Goal: Task Accomplishment & Management: Use online tool/utility

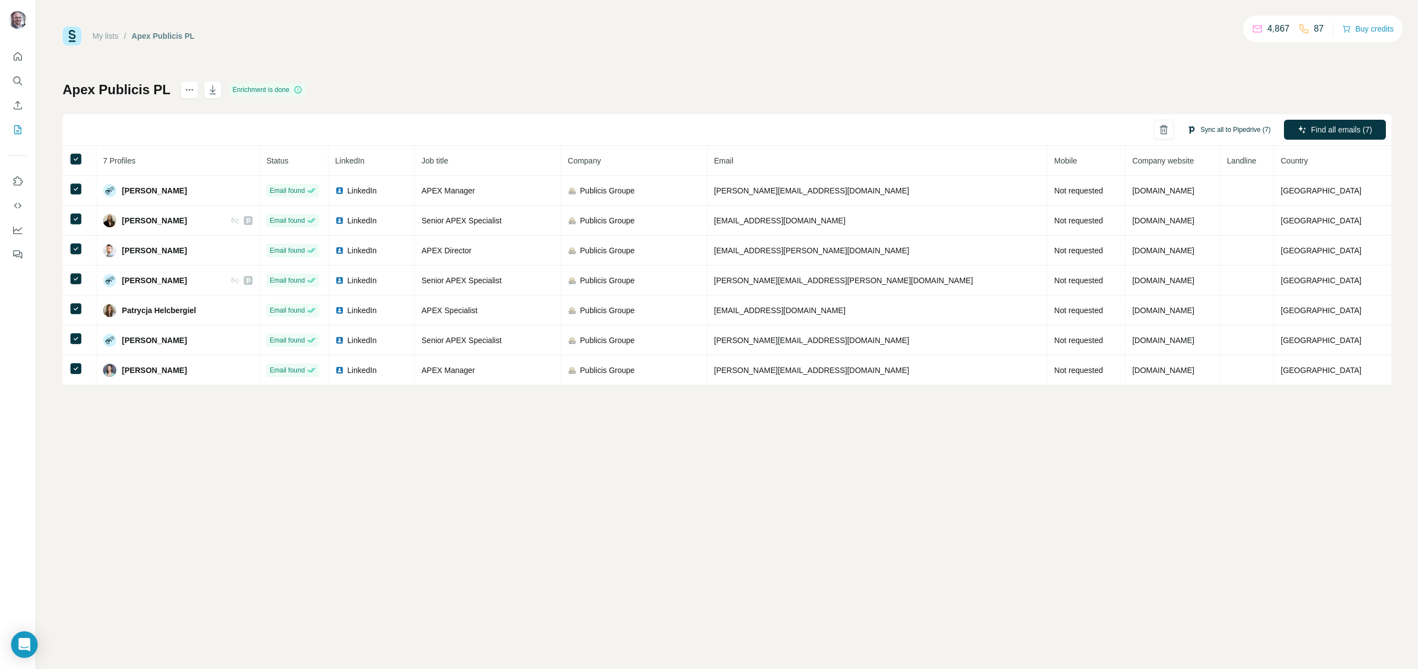
click at [1231, 129] on button "Sync all to Pipedrive (7)" at bounding box center [1228, 129] width 99 height 17
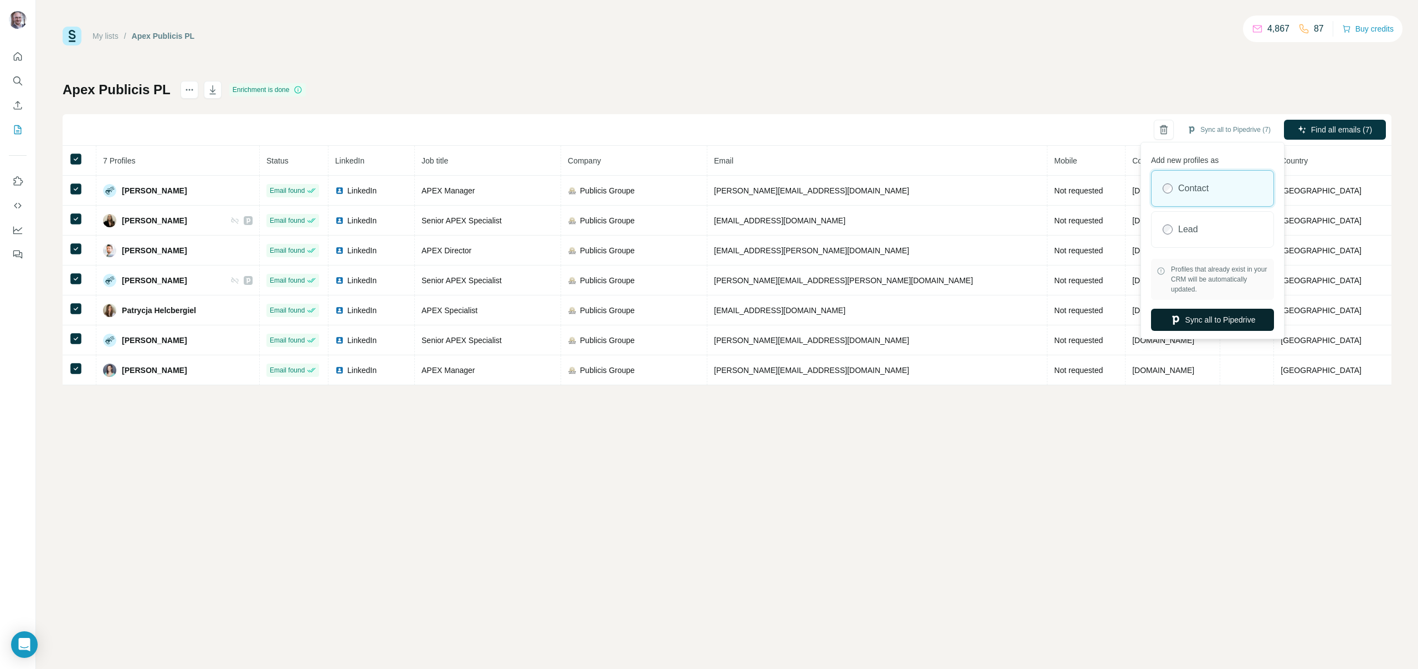
click at [1219, 323] on button "Sync all to Pipedrive" at bounding box center [1212, 320] width 123 height 22
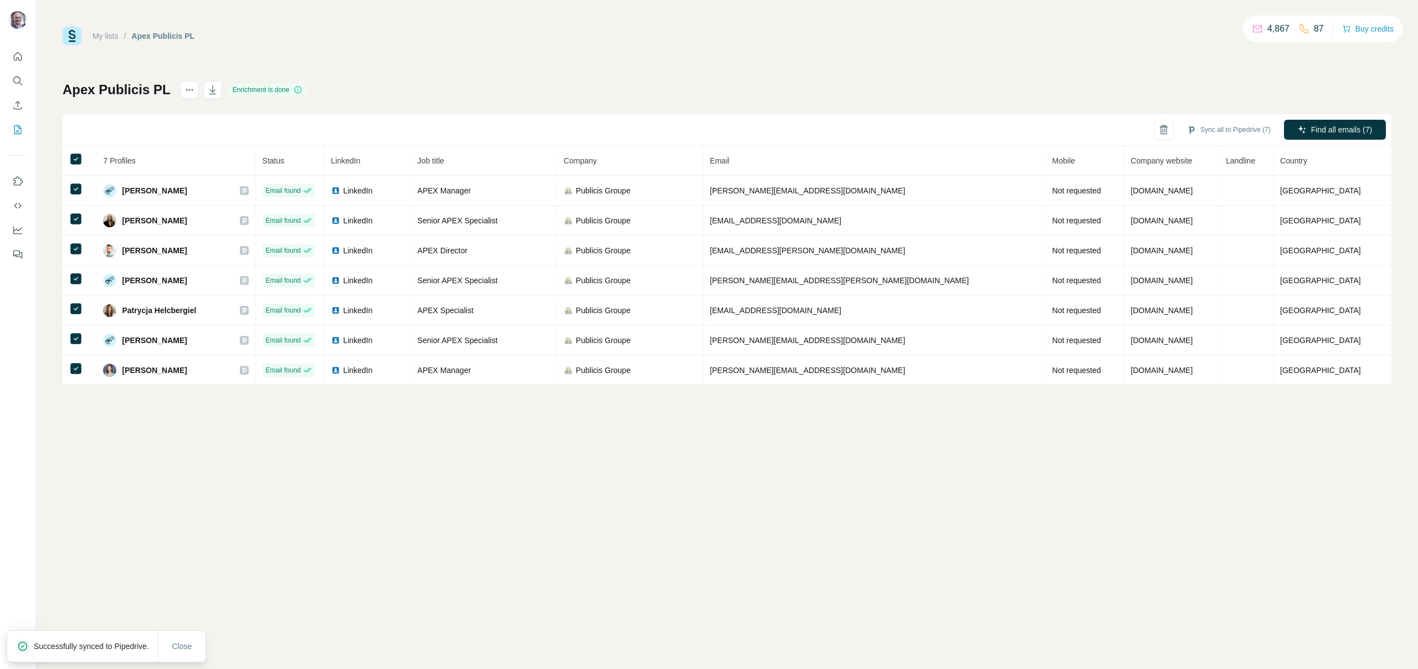
click at [533, 68] on div "My lists / Apex Publicis PL 4,867 87 Buy credits Apex Publicis PL Enrichment is…" at bounding box center [727, 206] width 1329 height 358
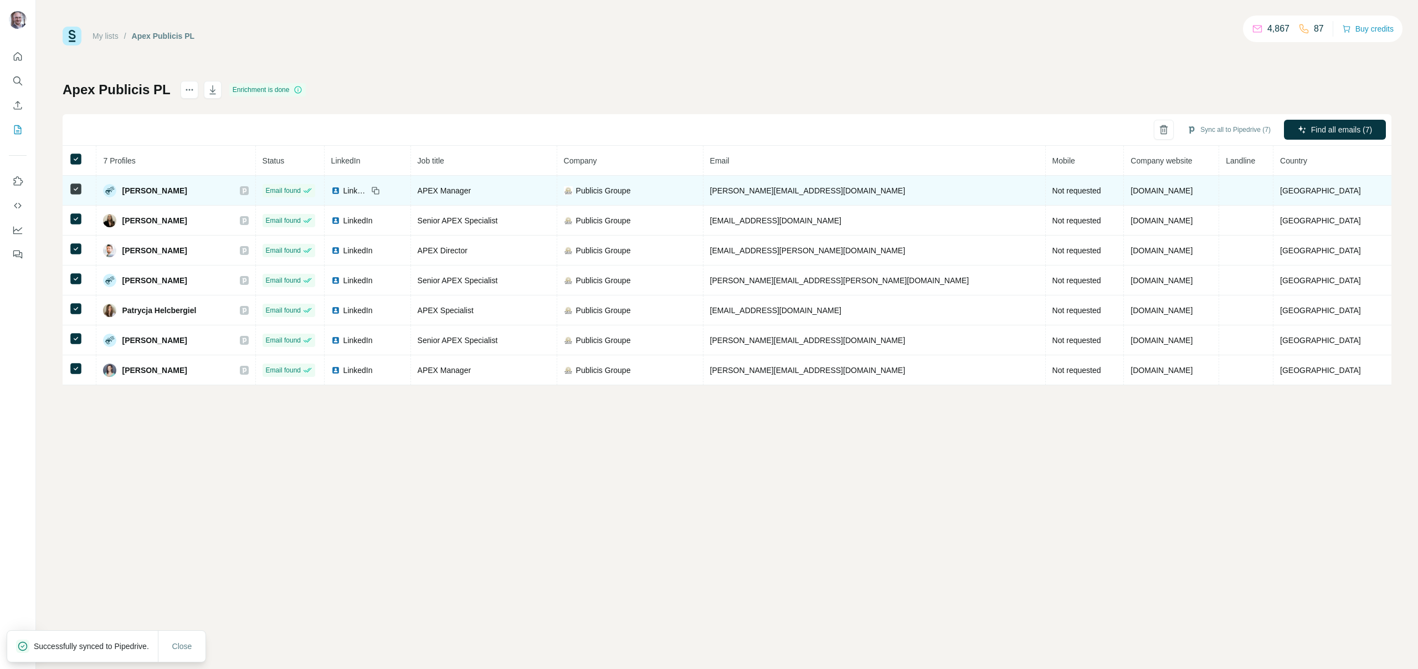
click at [248, 192] on icon at bounding box center [244, 190] width 7 height 9
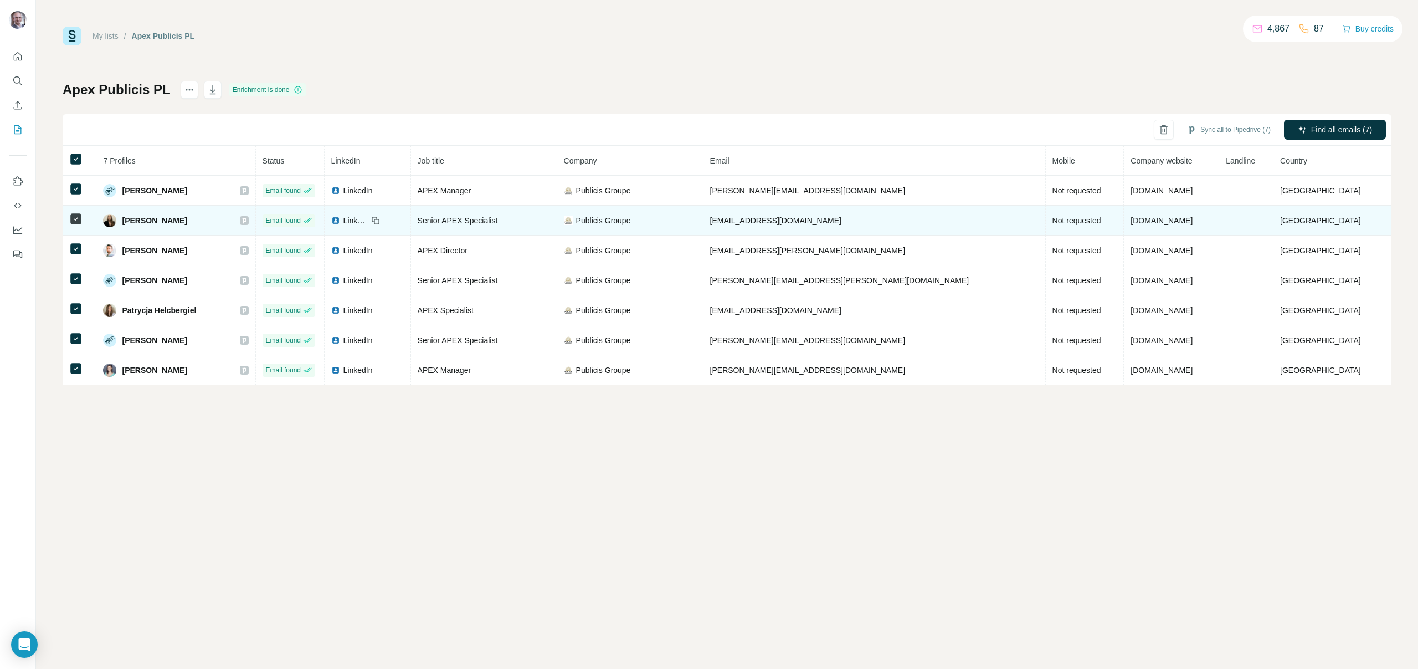
click at [249, 222] on div at bounding box center [244, 220] width 9 height 9
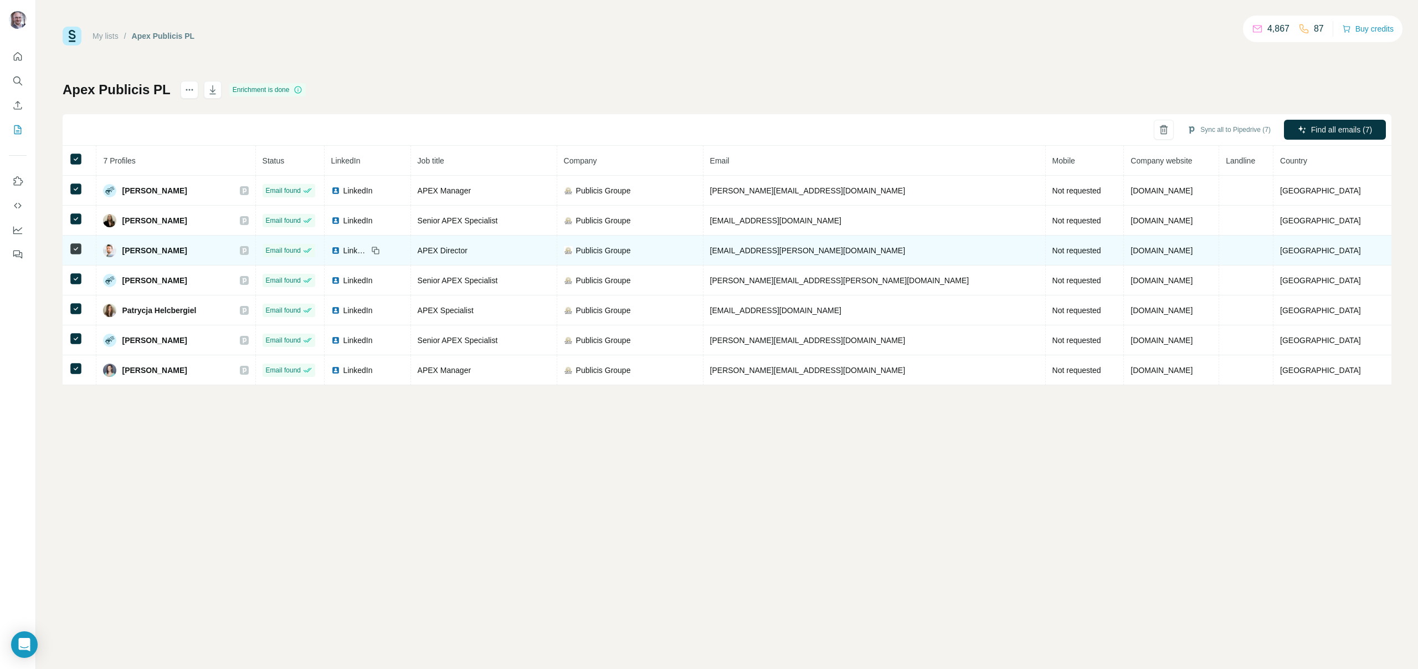
click at [246, 248] on icon at bounding box center [244, 251] width 4 height 6
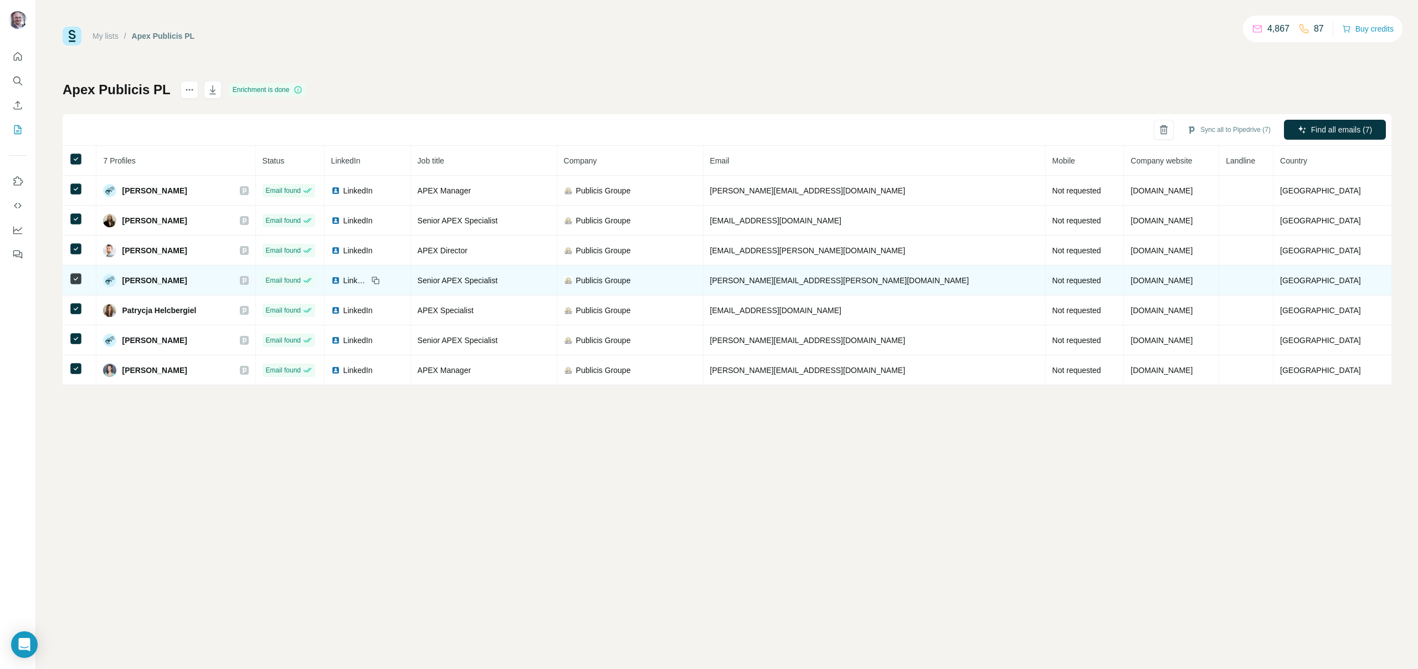
click at [248, 281] on icon at bounding box center [244, 280] width 7 height 9
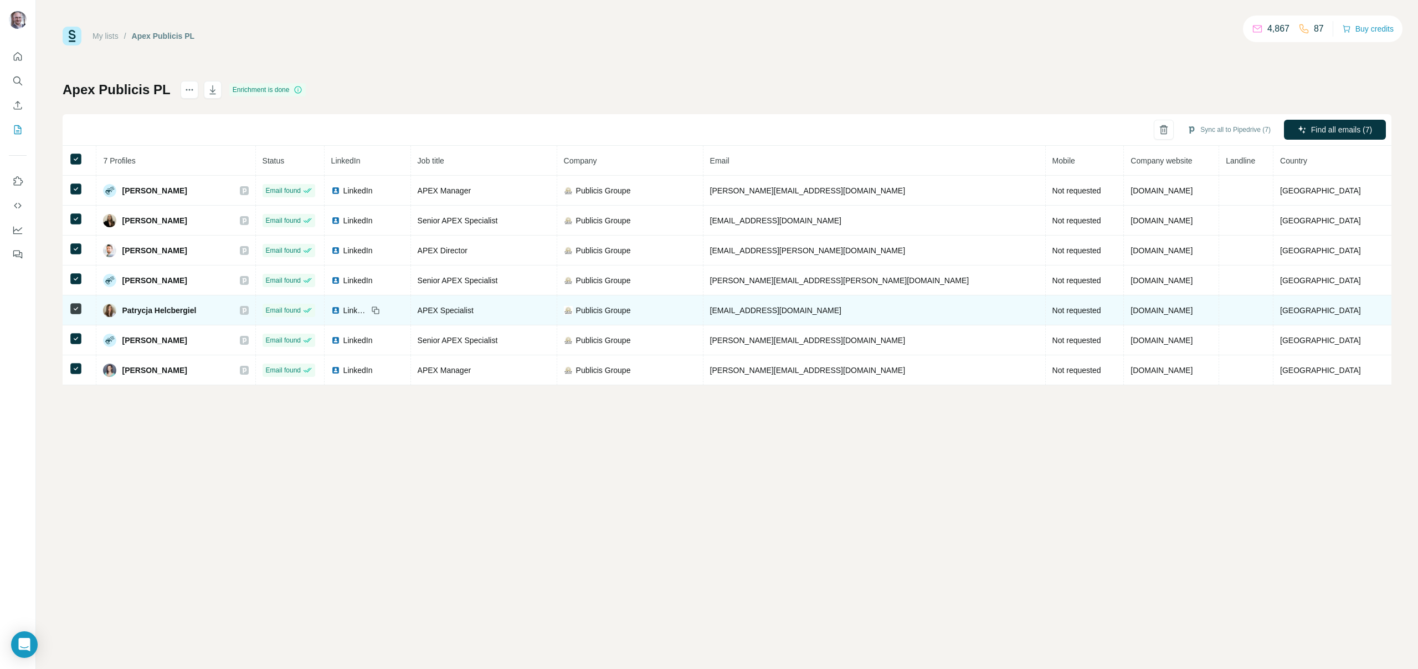
click at [248, 304] on div "Patrycja Helcbergiel" at bounding box center [175, 310] width 145 height 13
click at [246, 308] on icon at bounding box center [244, 310] width 4 height 6
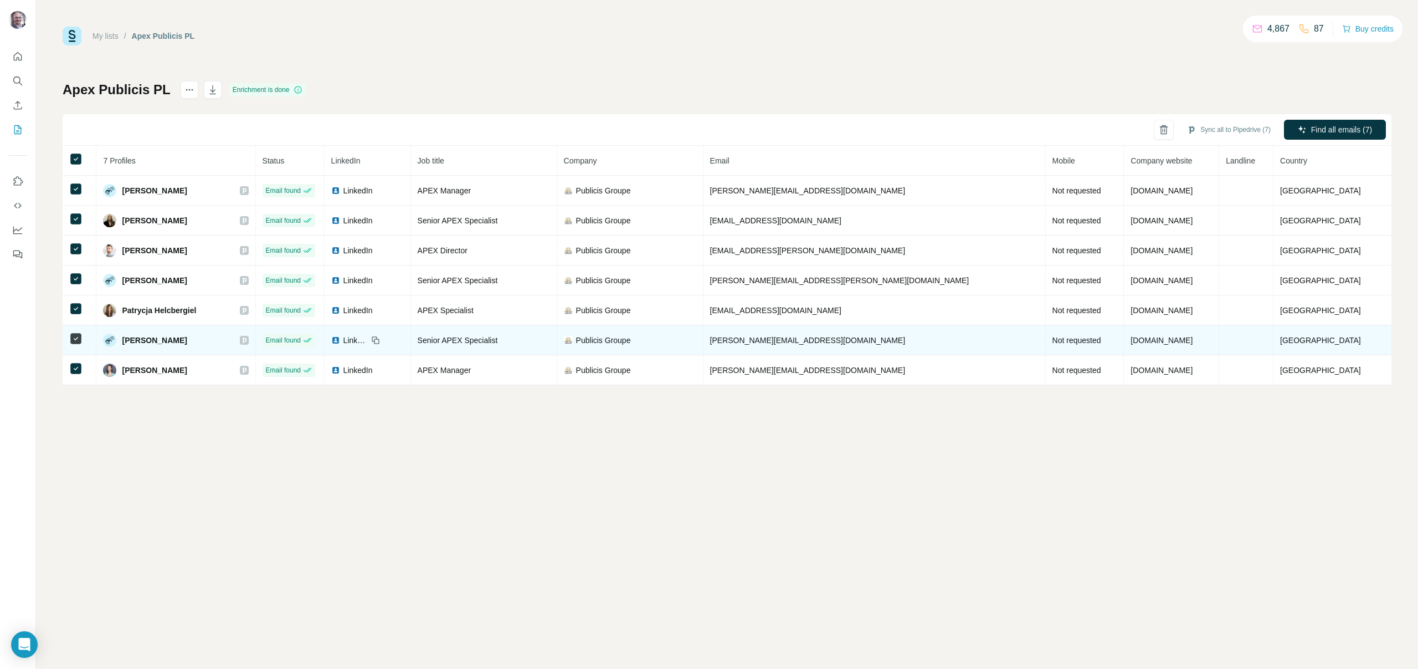
click at [248, 337] on icon at bounding box center [244, 340] width 7 height 9
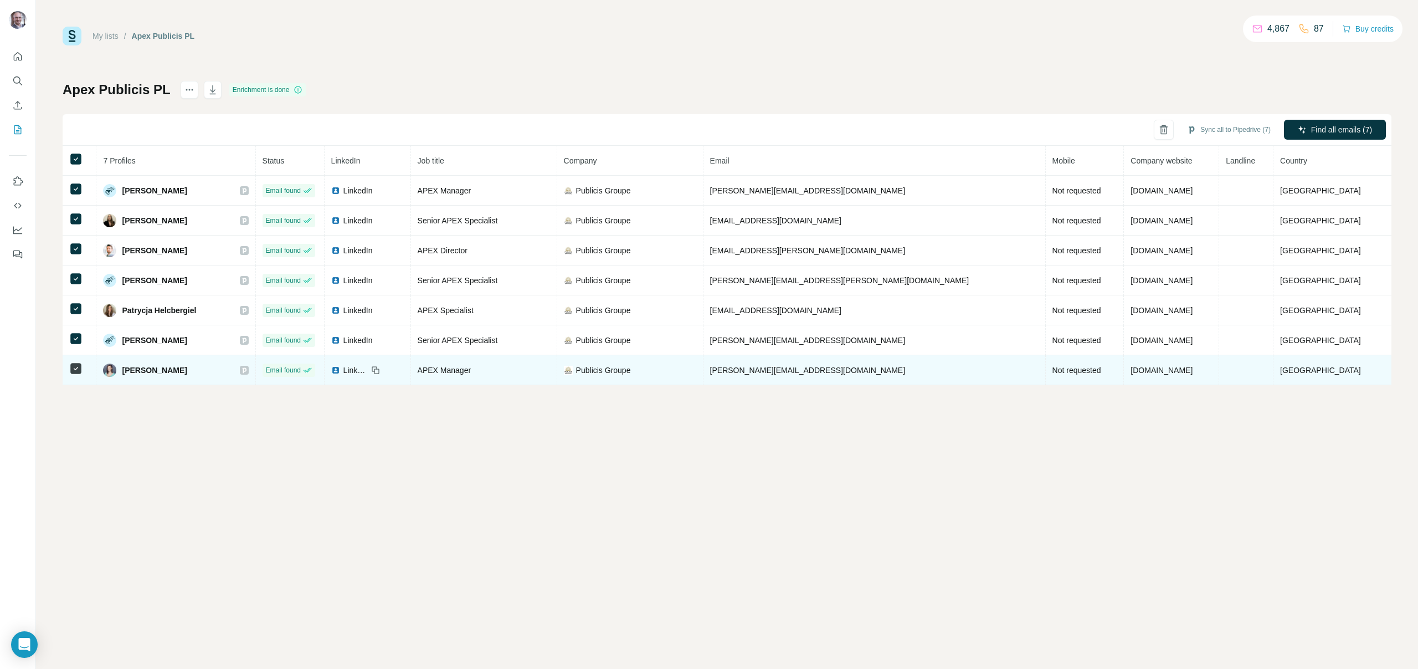
click at [248, 372] on div "[PERSON_NAME]" at bounding box center [175, 369] width 145 height 13
click at [249, 372] on div at bounding box center [244, 370] width 9 height 9
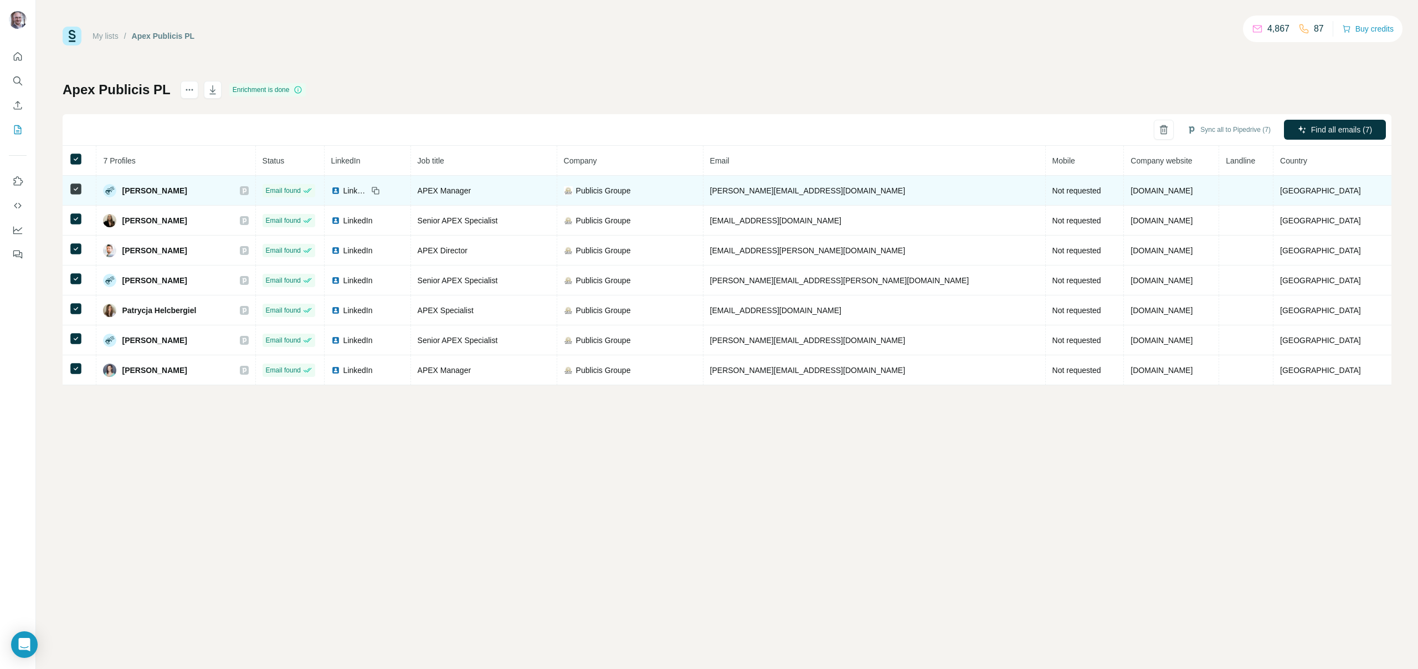
click at [248, 186] on icon at bounding box center [244, 190] width 7 height 9
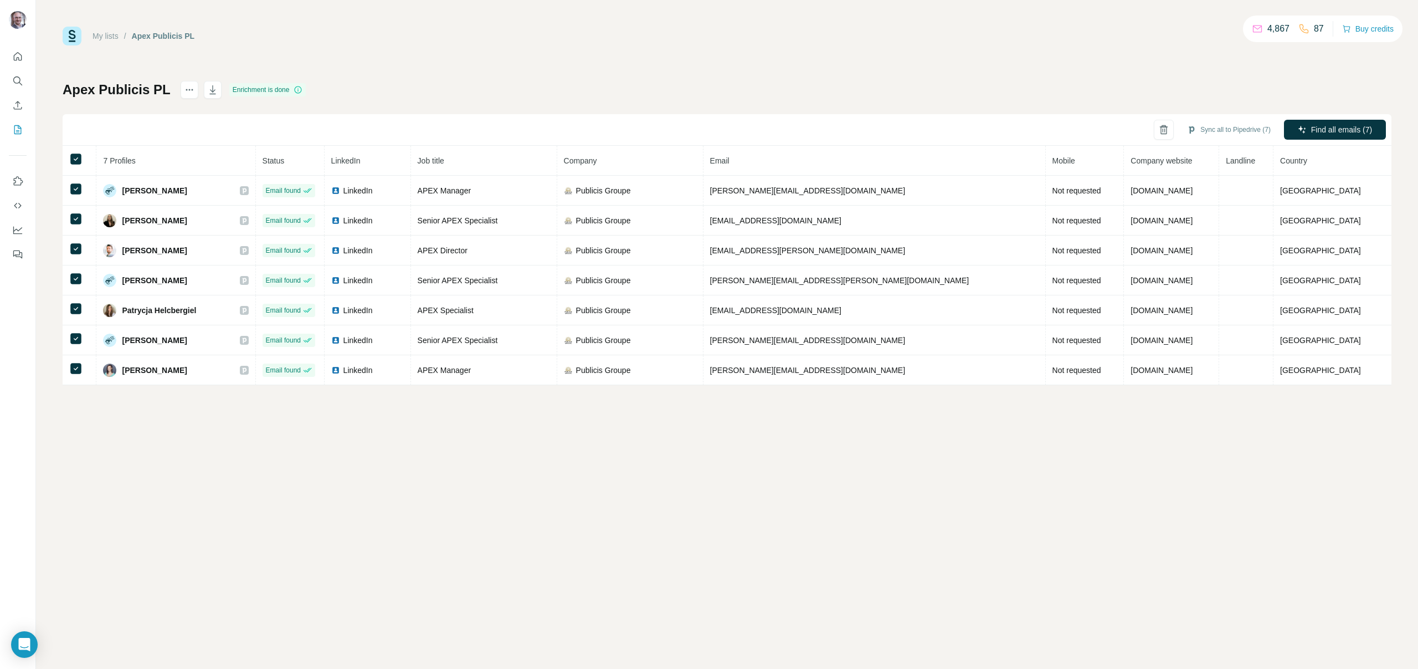
click at [284, 416] on div "My lists / Apex Publicis PL 4,867 87 Buy credits Apex Publicis PL Enrichment is…" at bounding box center [727, 334] width 1382 height 669
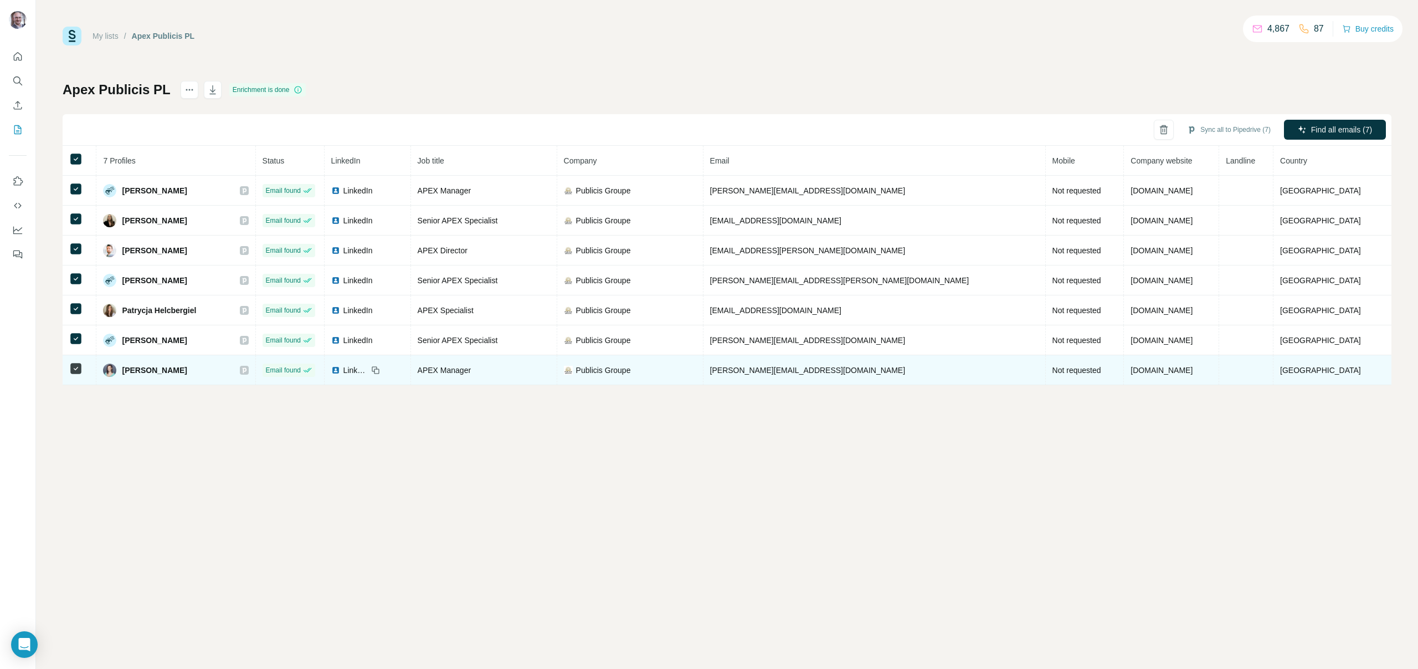
click at [248, 370] on icon at bounding box center [244, 370] width 7 height 9
